Goal: Check status: Check status

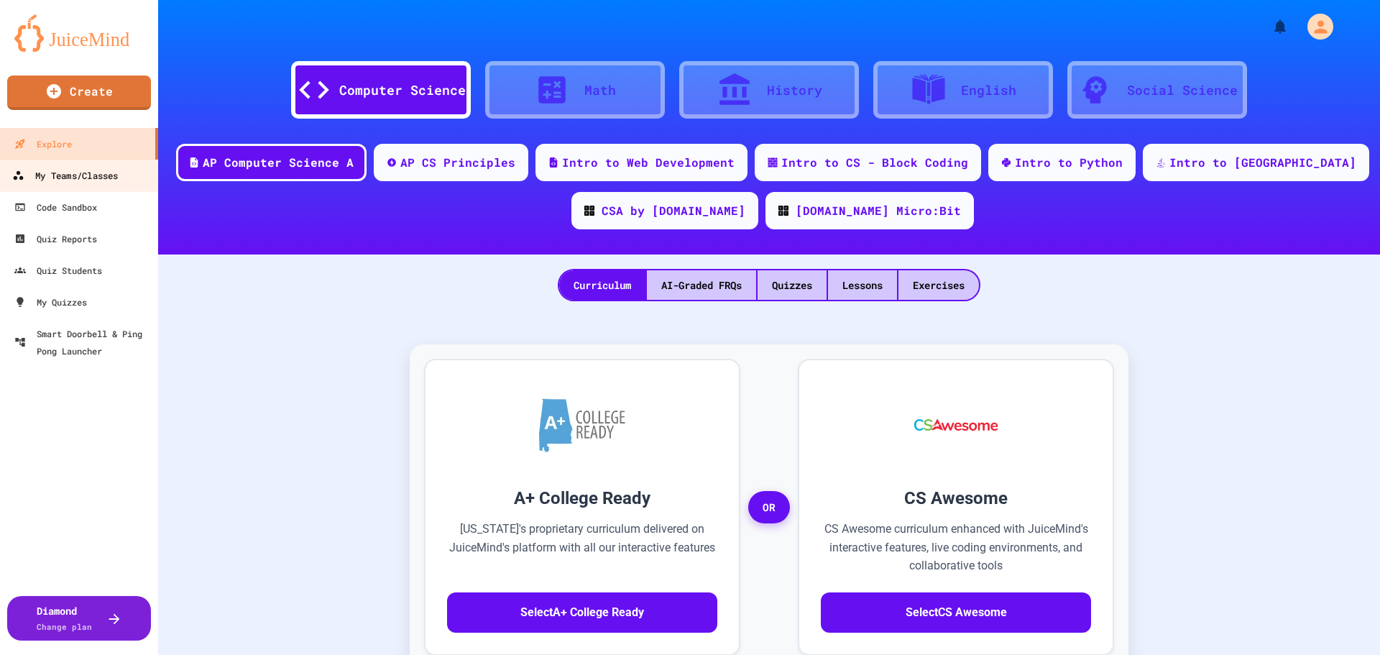
click at [89, 168] on div "My Teams/Classes" at bounding box center [65, 176] width 106 height 18
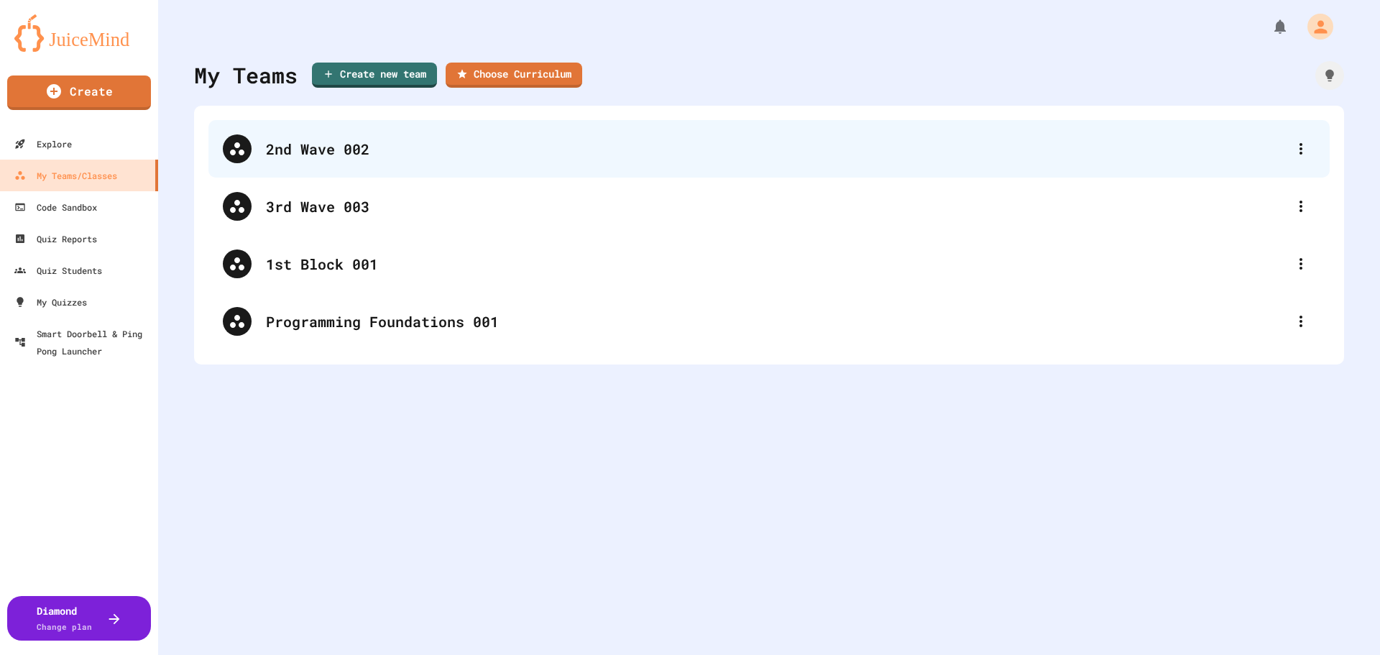
click at [309, 142] on div "2nd Wave 002" at bounding box center [776, 149] width 1021 height 22
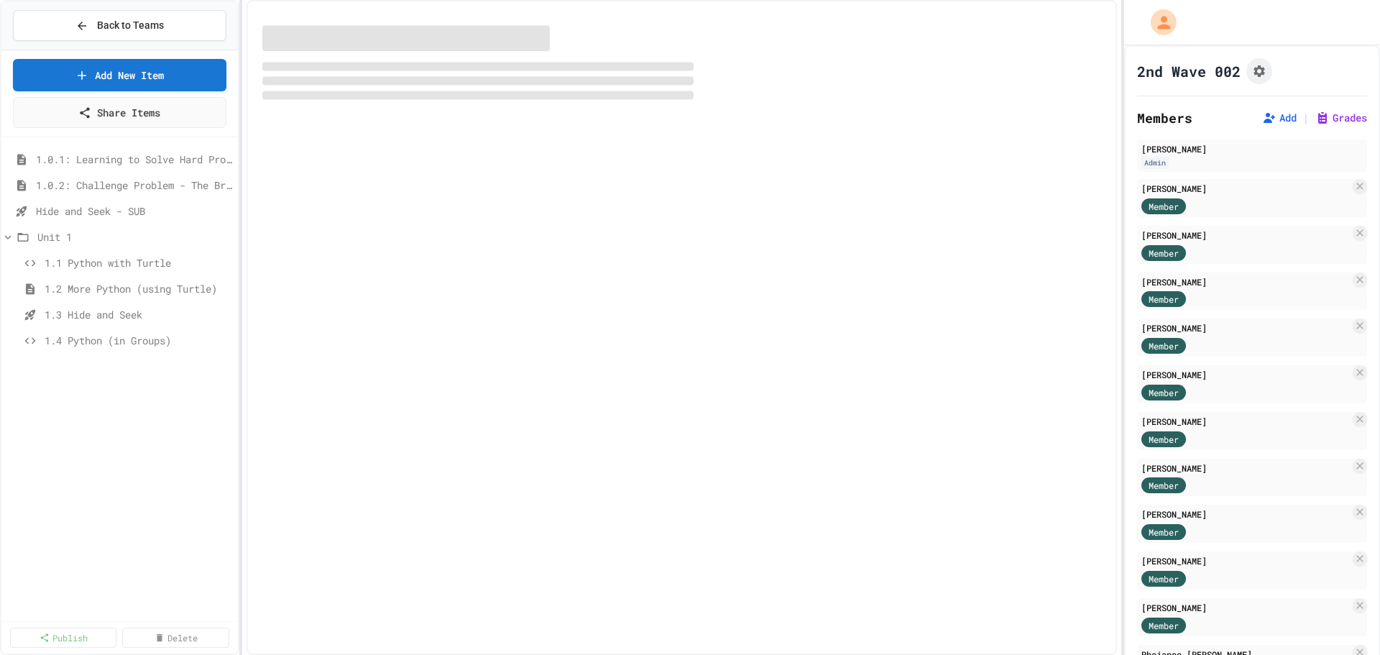
select select "***"
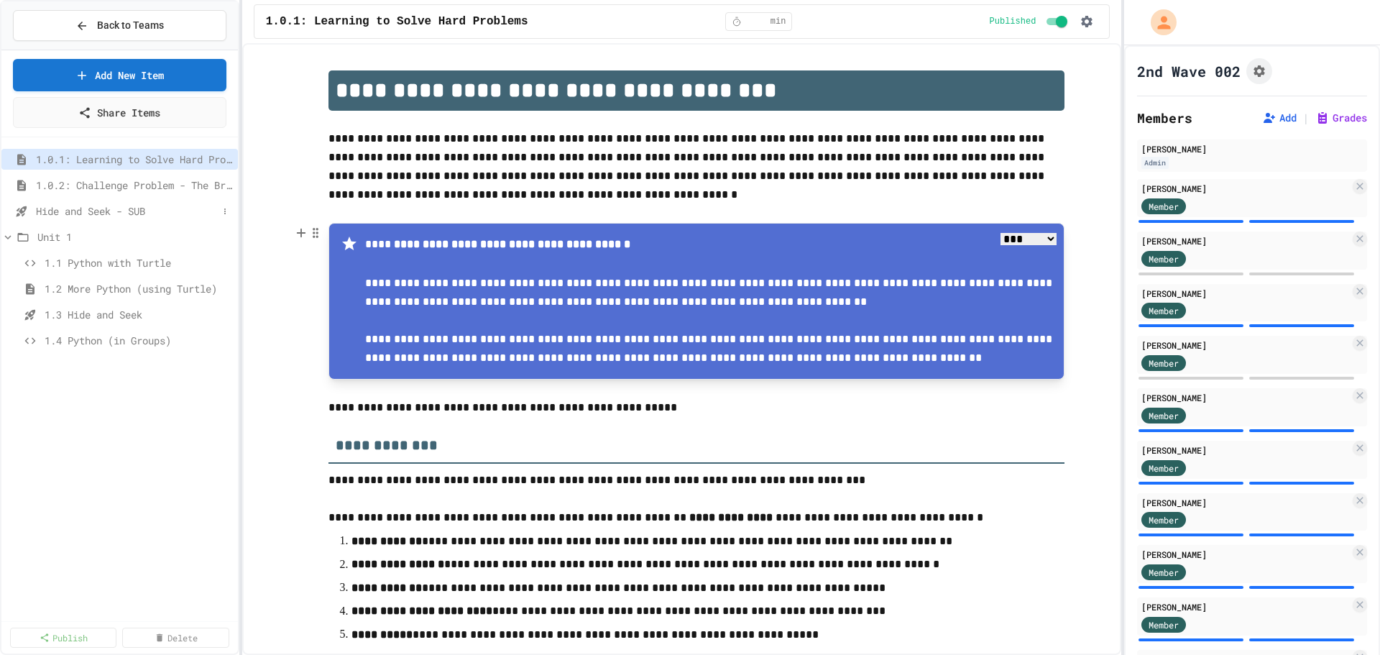
click at [84, 207] on span "Hide and Seek - SUB" at bounding box center [127, 210] width 182 height 15
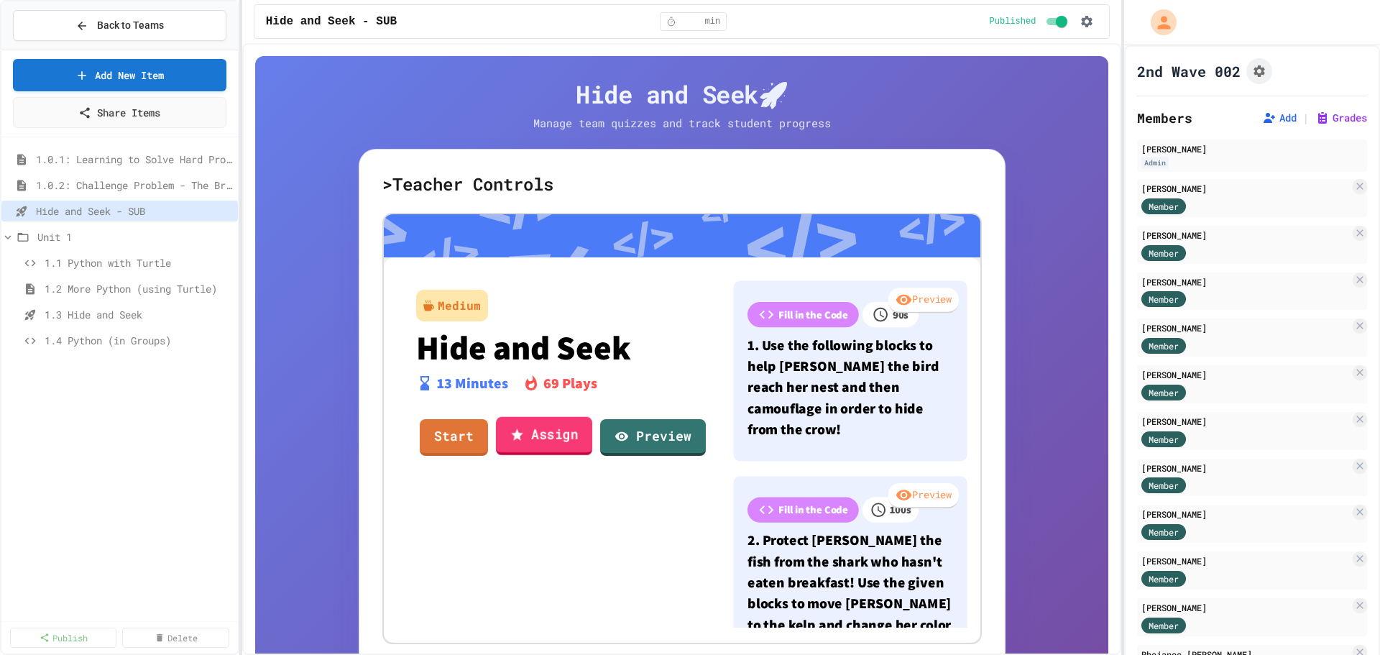
click at [537, 438] on link "Assign" at bounding box center [543, 436] width 96 height 39
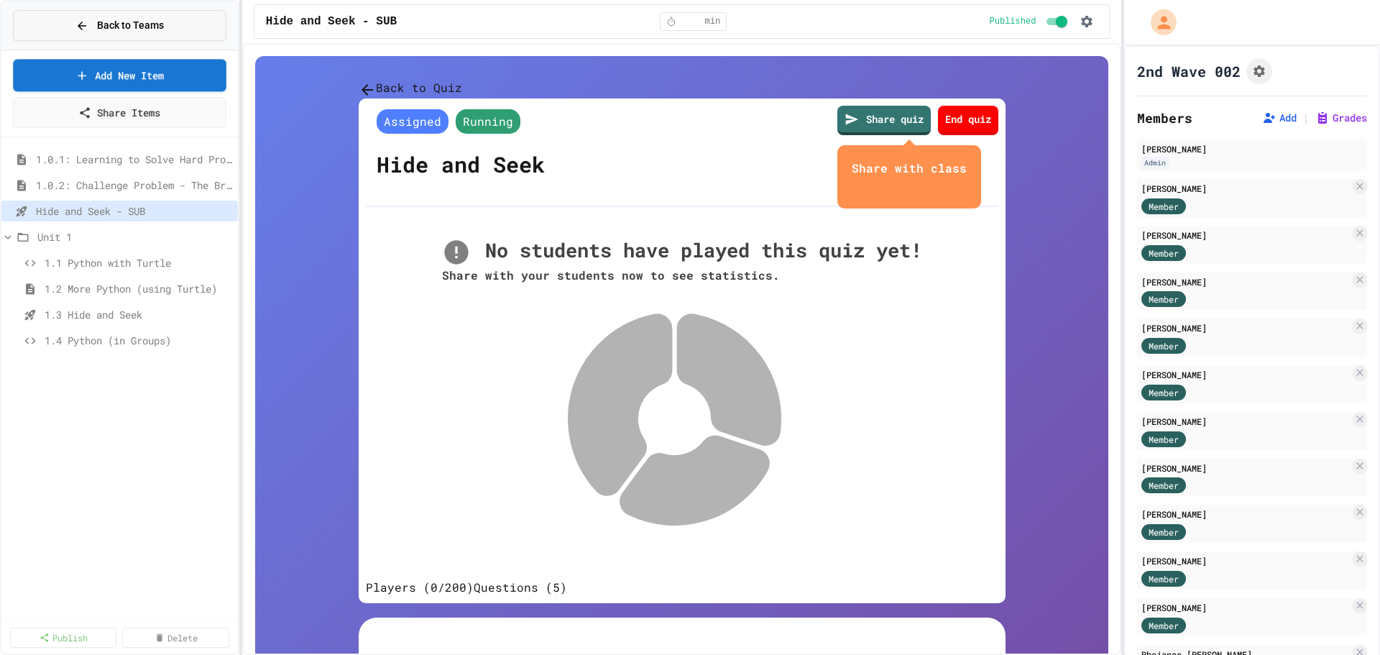
click at [129, 15] on button "Back to Teams" at bounding box center [119, 25] width 213 height 31
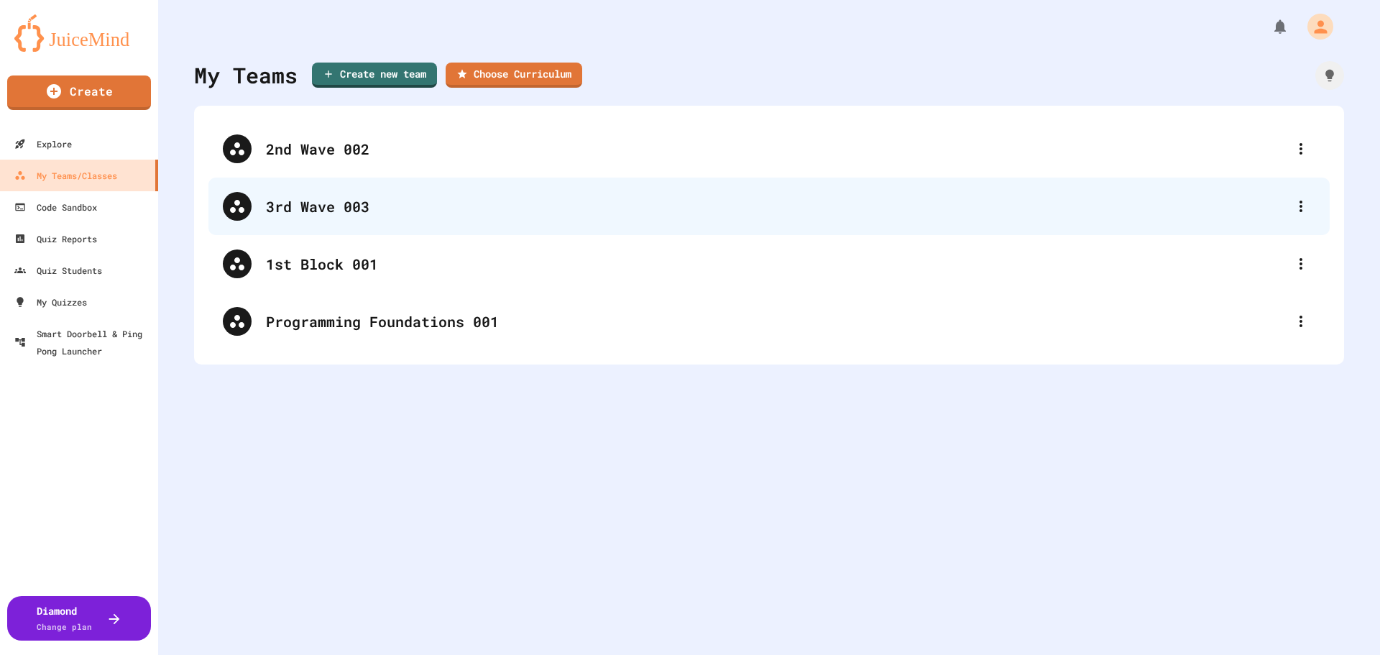
click at [331, 209] on div "3rd Wave 003" at bounding box center [776, 206] width 1021 height 22
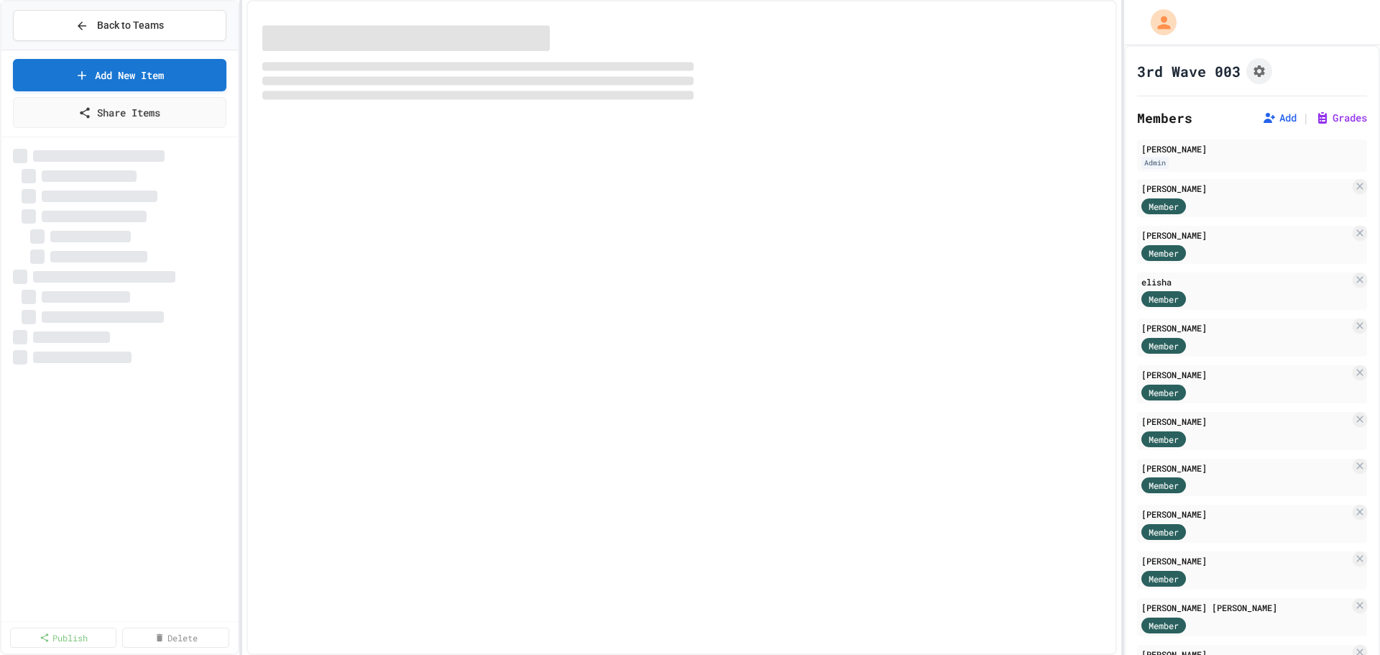
select select "***"
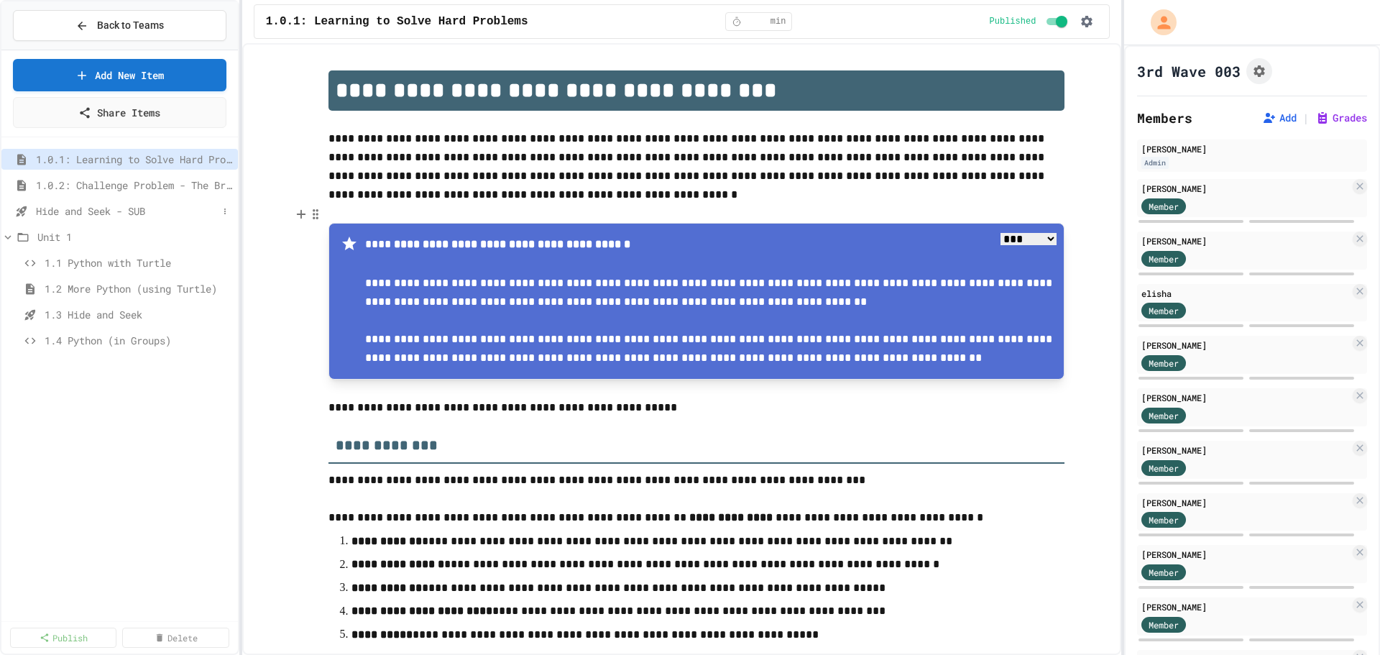
click at [109, 213] on span "Hide and Seek - SUB" at bounding box center [127, 210] width 182 height 15
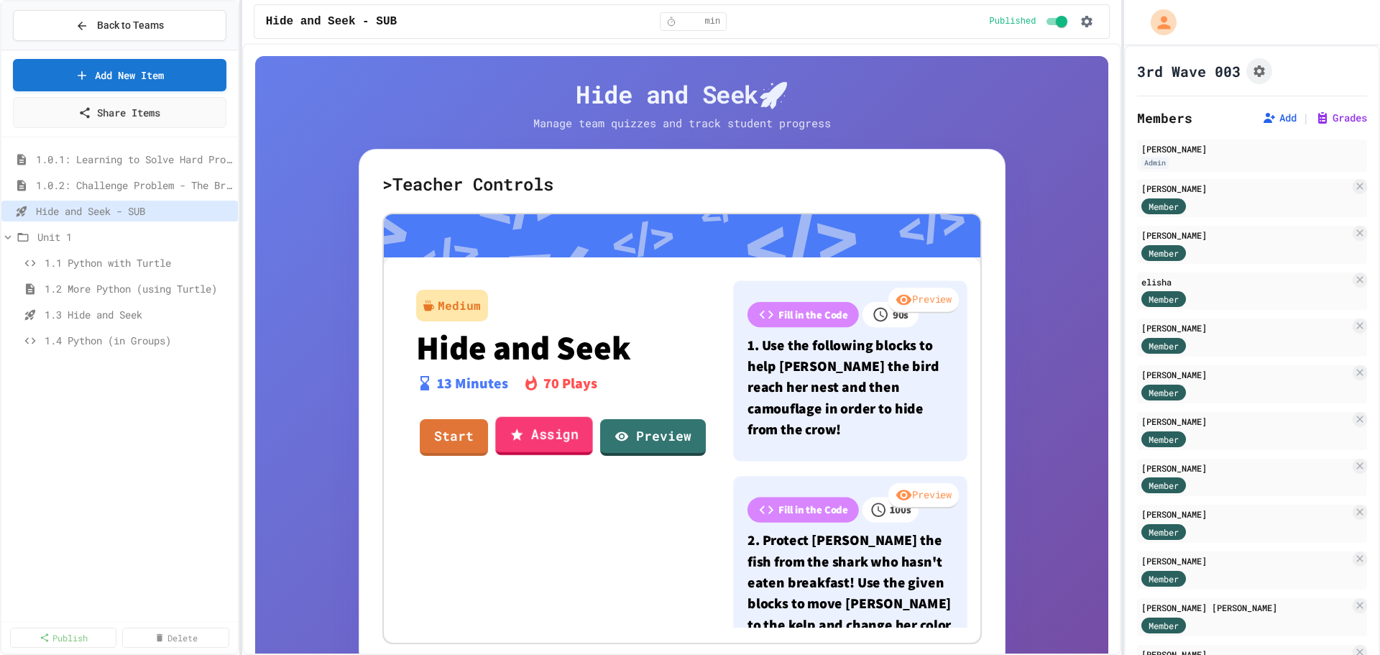
click at [537, 439] on link "Assign" at bounding box center [543, 436] width 97 height 39
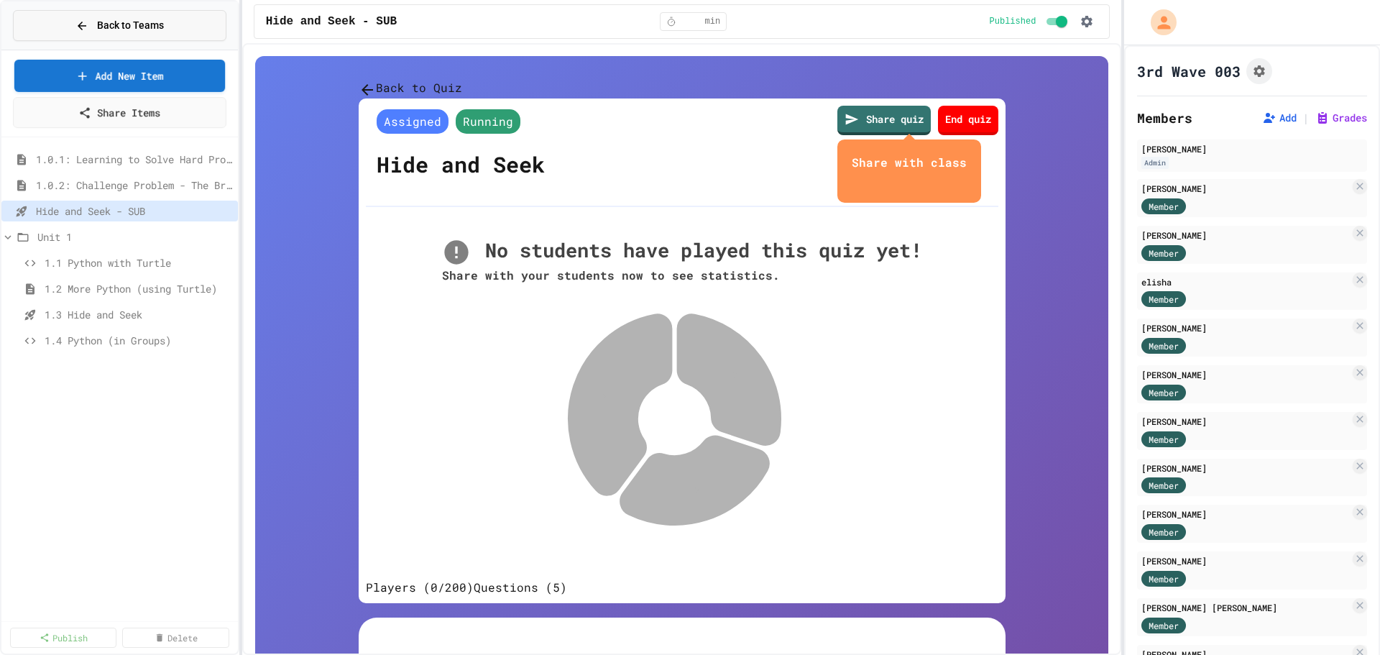
click at [83, 19] on icon at bounding box center [81, 25] width 13 height 13
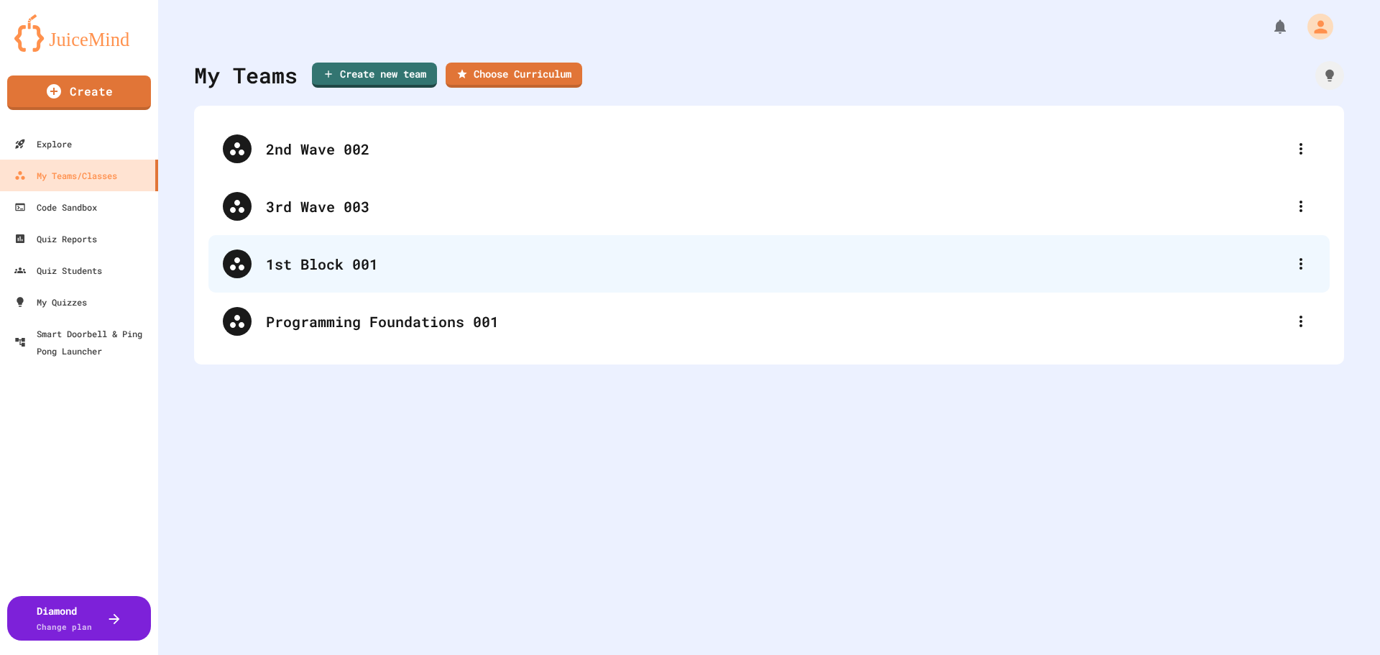
click at [365, 256] on div "1st Block 001" at bounding box center [776, 264] width 1021 height 22
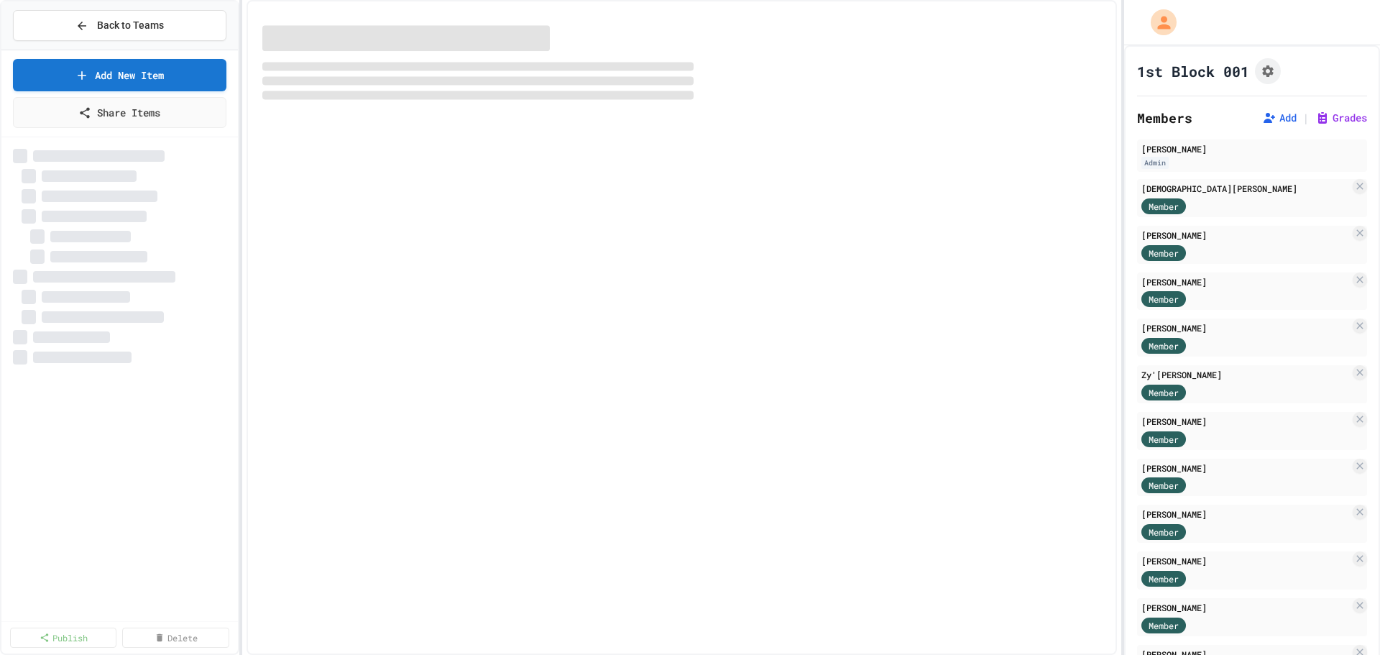
select select "***"
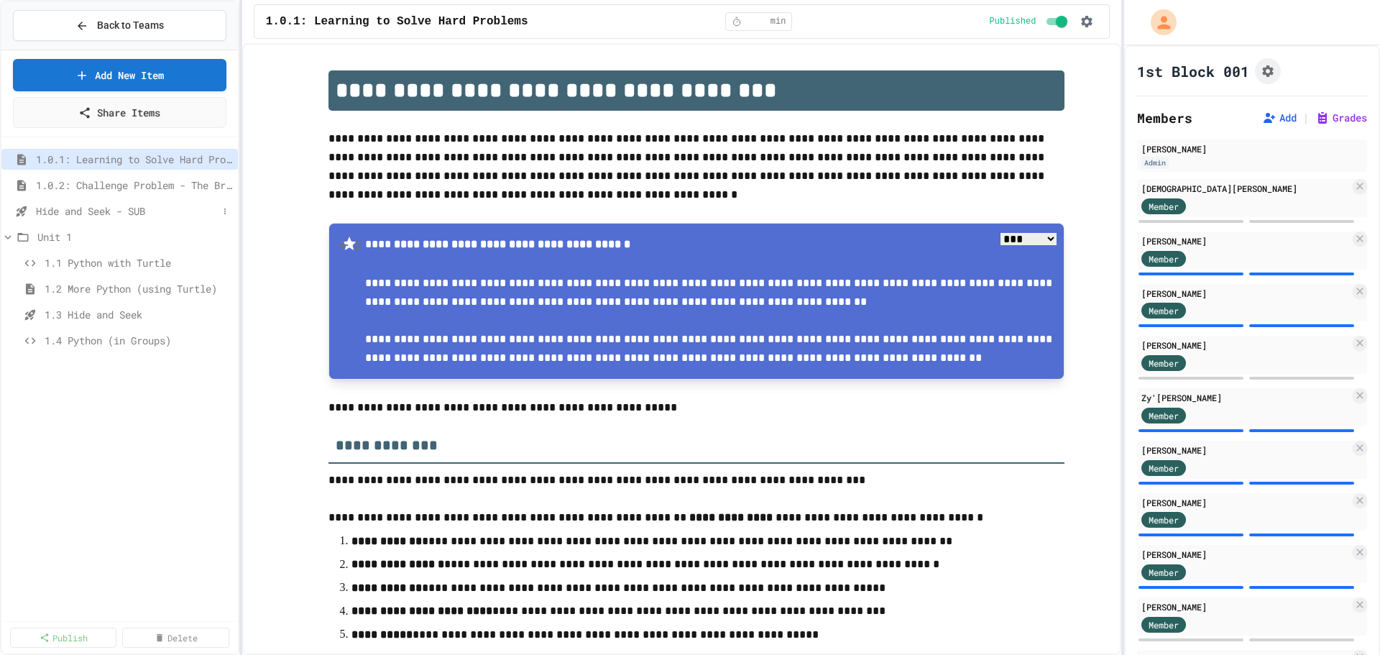
click at [113, 210] on span "Hide and Seek - SUB" at bounding box center [127, 210] width 182 height 15
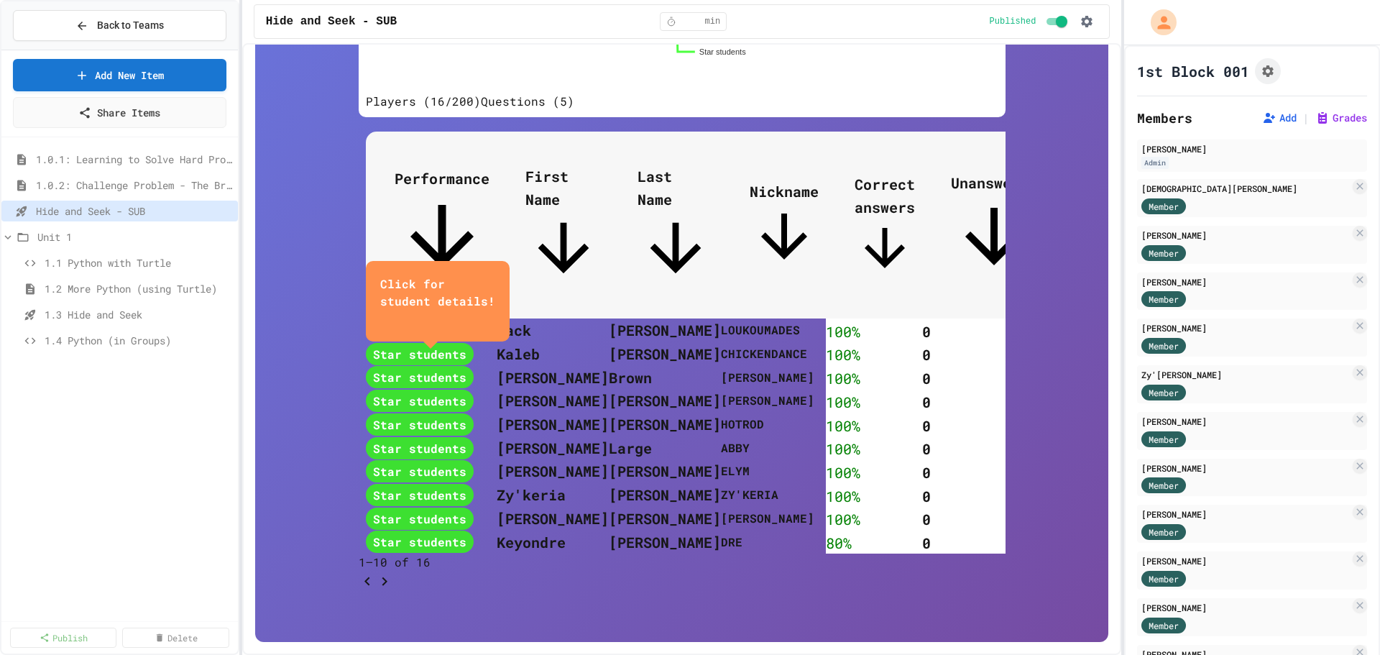
scroll to position [741, 0]
click at [393, 573] on icon "Go to next page" at bounding box center [384, 581] width 17 height 17
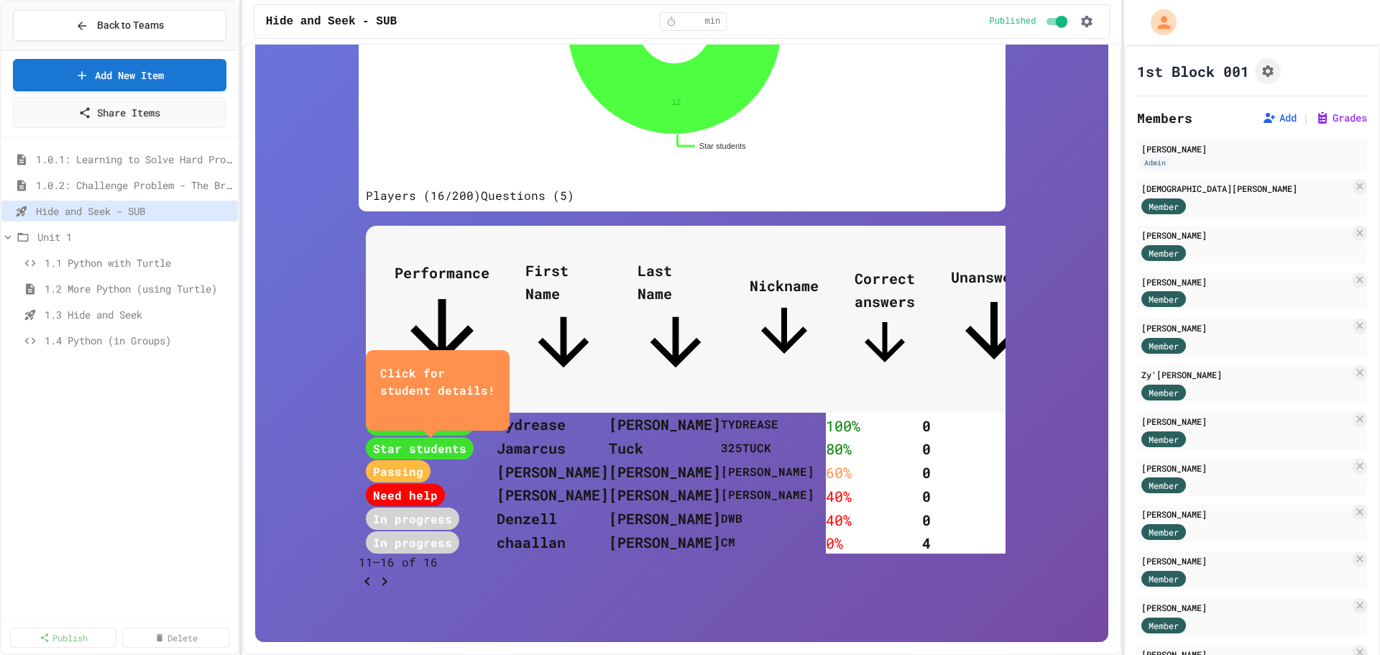
scroll to position [537, 0]
click at [543, 483] on th "[PERSON_NAME]" at bounding box center [548, 495] width 114 height 24
